Goal: Find specific page/section

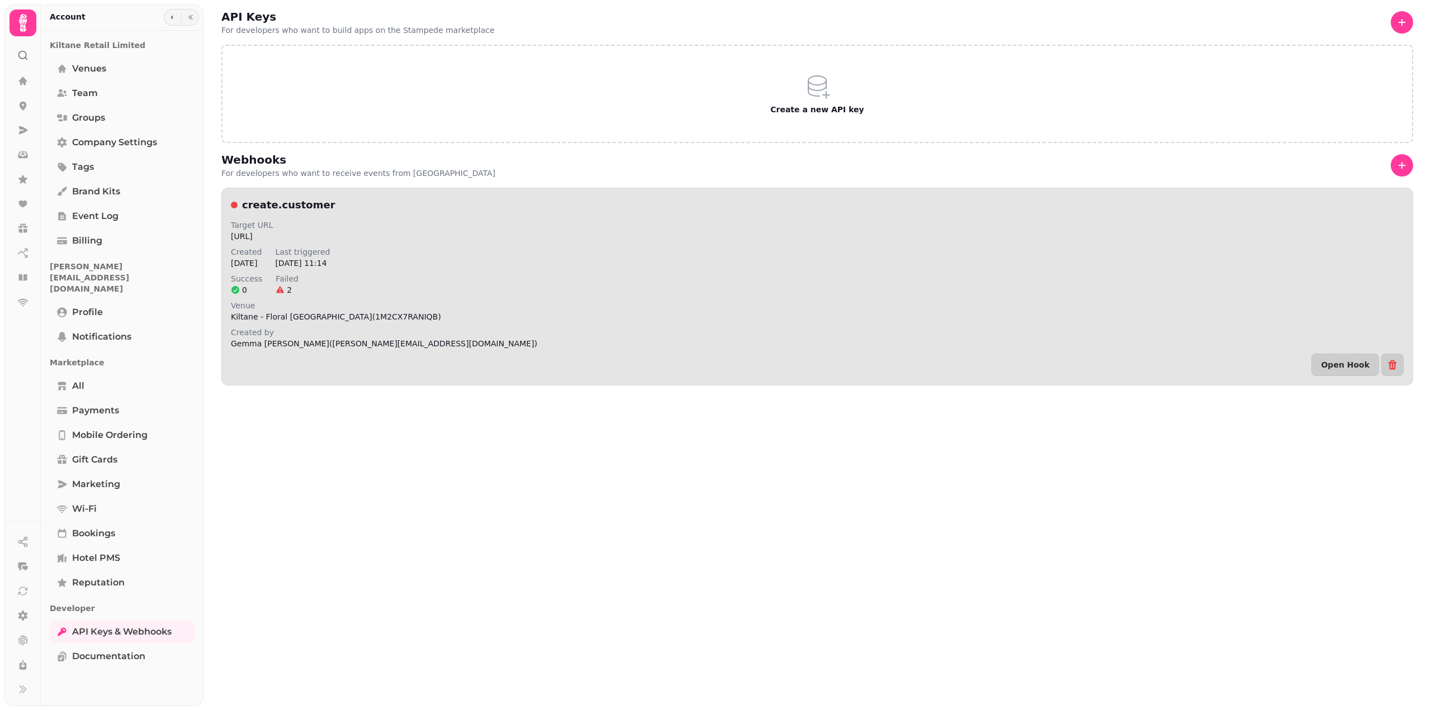
click at [287, 286] on p "2" at bounding box center [289, 289] width 5 height 11
click at [281, 290] on div "2" at bounding box center [286, 289] width 23 height 11
